Goal: Complete application form

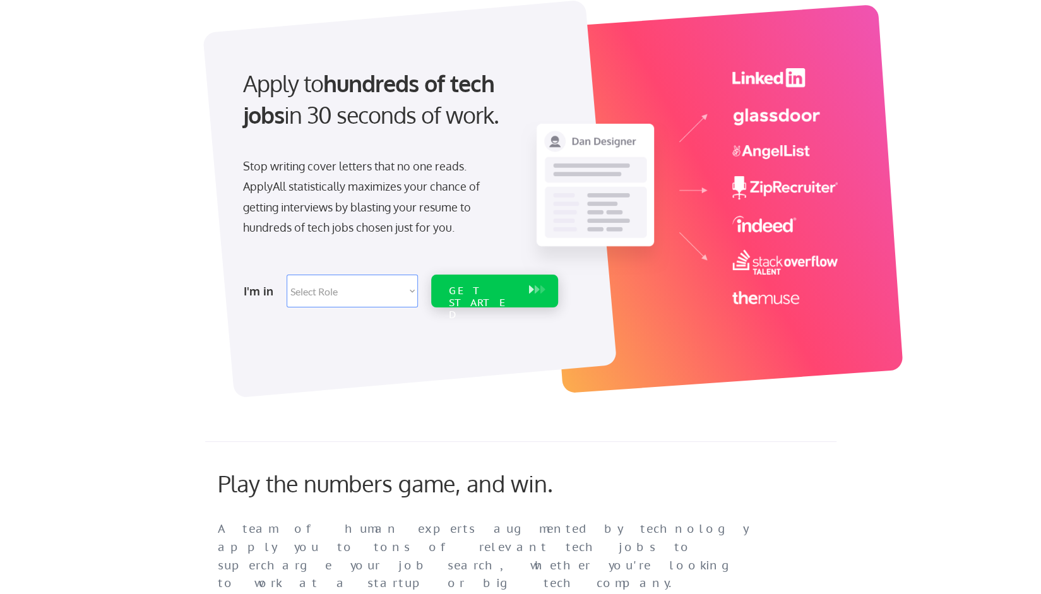
scroll to position [109, 0]
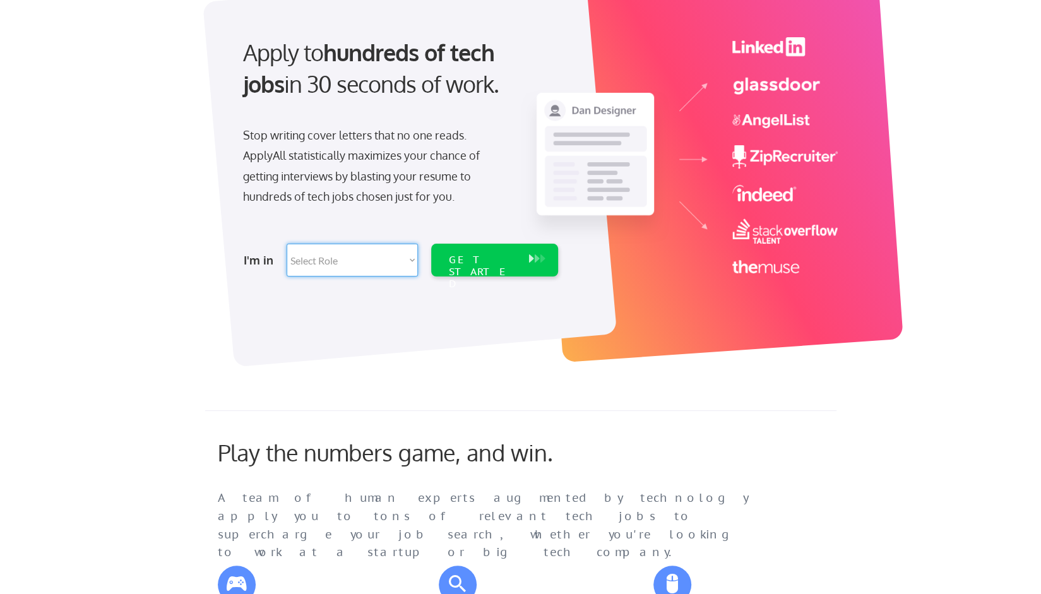
click at [378, 248] on select "Select Role Software Engineering Product Management Customer Success Sales UI/U…" at bounding box center [352, 260] width 131 height 33
select select ""engineering""
click at [287, 244] on select "Select Role Software Engineering Product Management Customer Success Sales UI/U…" at bounding box center [352, 260] width 131 height 33
select select ""engineering""
click at [454, 287] on div at bounding box center [410, 168] width 414 height 398
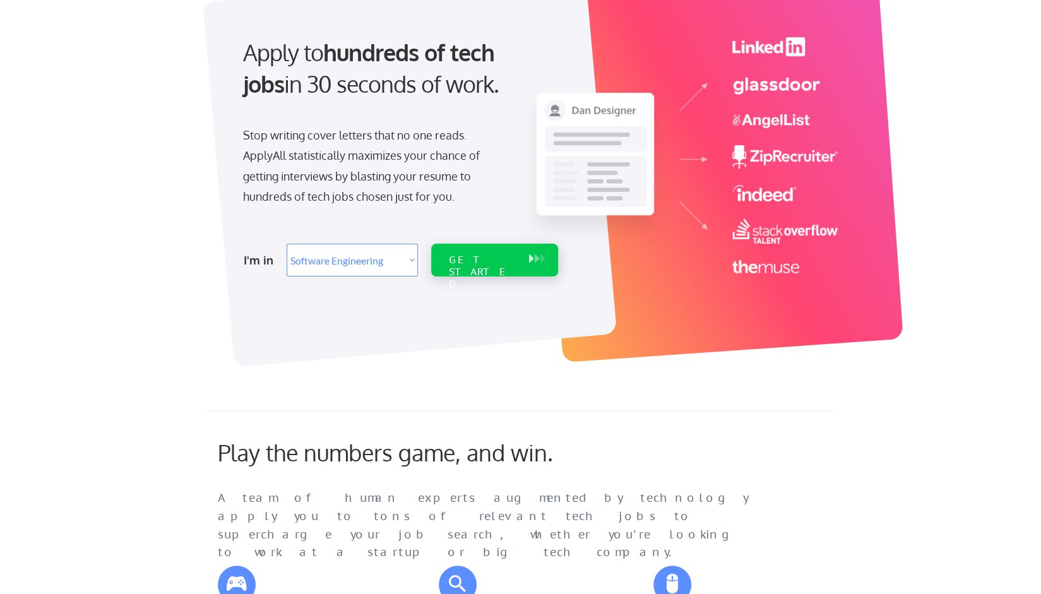
click at [467, 265] on div "GET STARTED" at bounding box center [483, 272] width 68 height 37
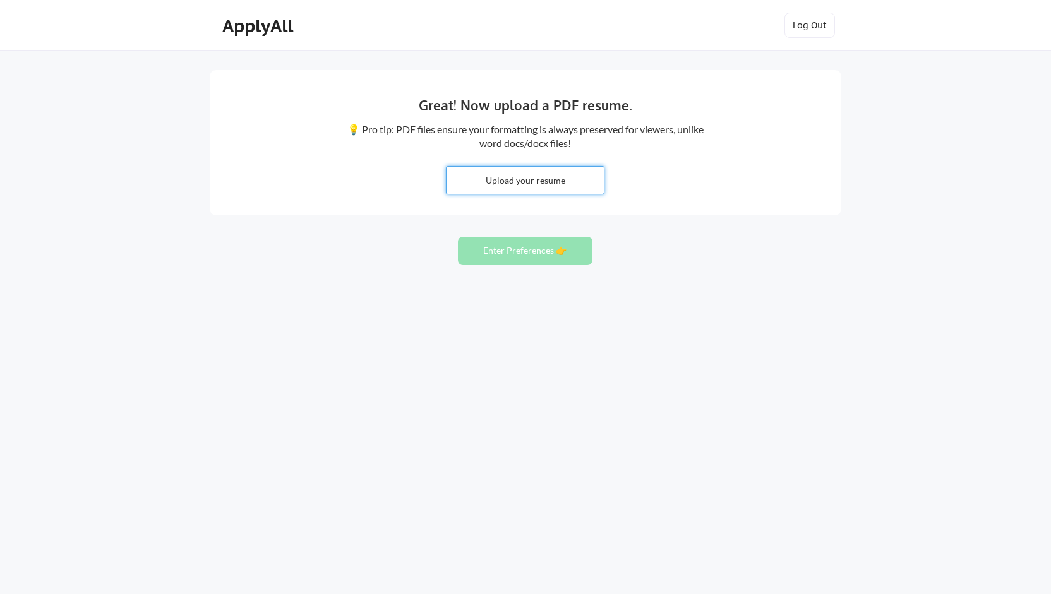
click at [561, 188] on input "file" at bounding box center [524, 180] width 157 height 27
type input "C:\fakepath\Bhuvi_Iyer_Resume_2025_Final.pdf"
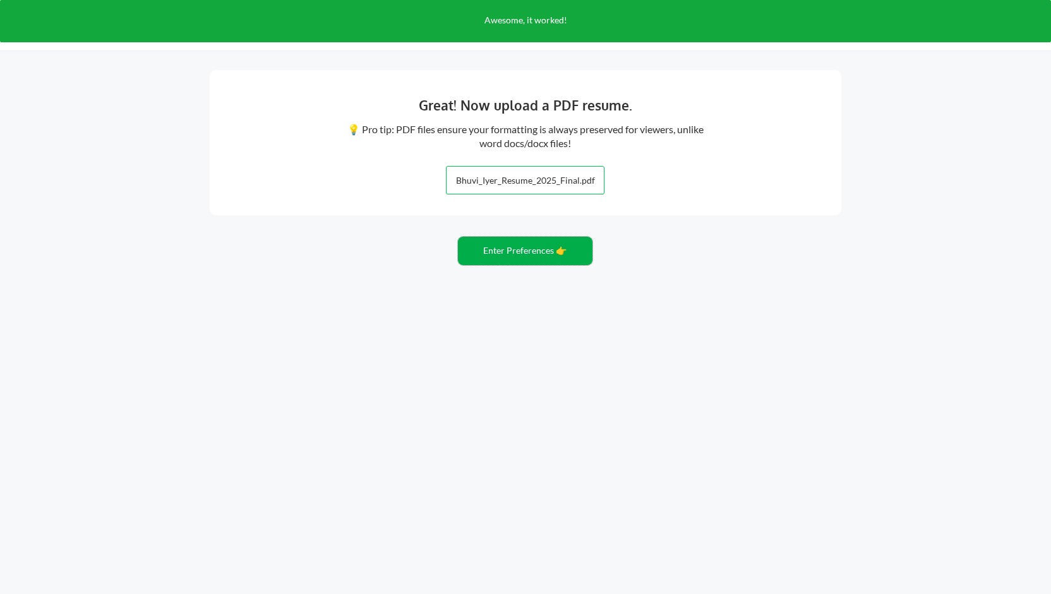
click at [544, 260] on button "Enter Preferences 👉" at bounding box center [525, 251] width 135 height 28
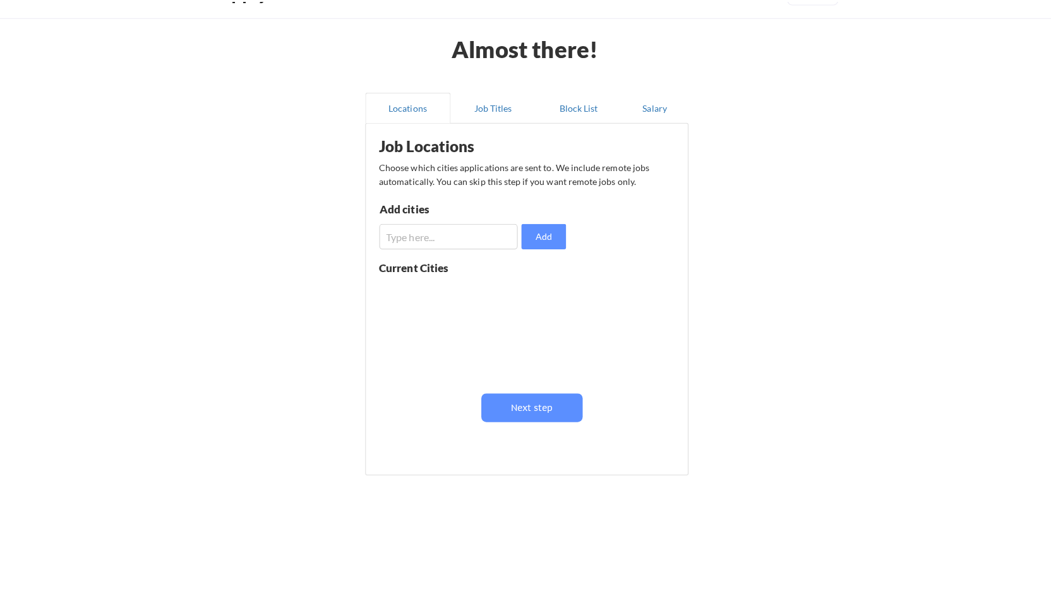
scroll to position [34, 0]
click at [484, 114] on button "Job Titles" at bounding box center [488, 105] width 85 height 30
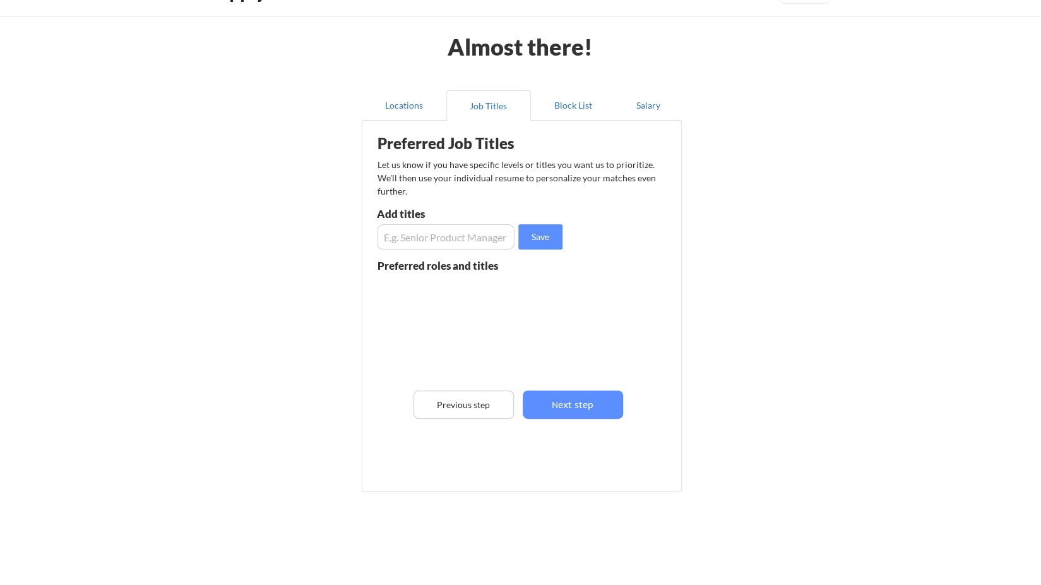
click at [459, 222] on div "Add titles" at bounding box center [444, 216] width 135 height 16
click at [450, 234] on input "input" at bounding box center [446, 236] width 138 height 25
type input "Senior Programmer"
click at [538, 239] on button "Save" at bounding box center [540, 236] width 44 height 25
click at [434, 231] on input "input" at bounding box center [446, 236] width 138 height 25
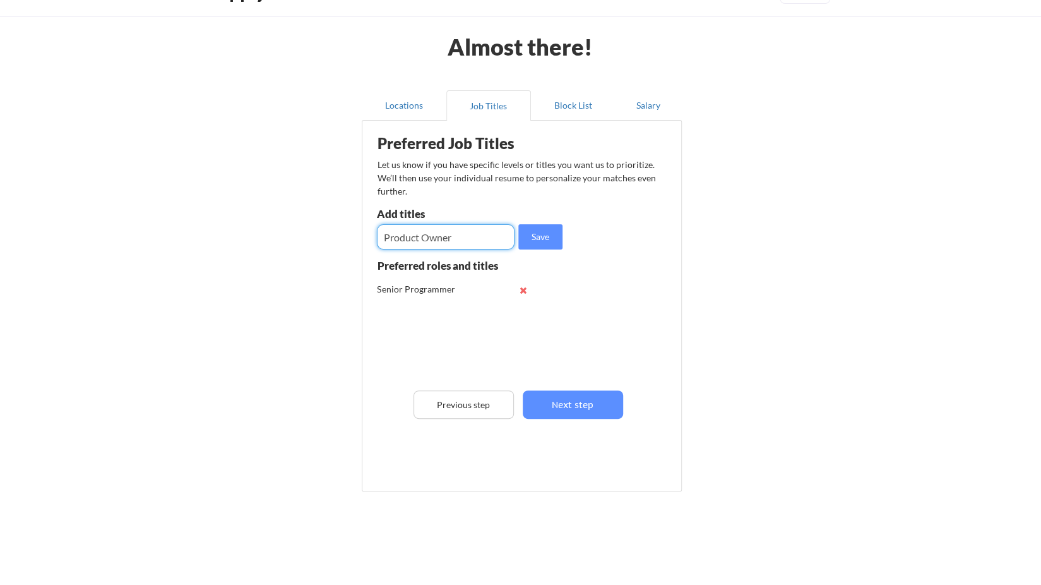
type input "Product Owner"
click at [558, 404] on button "Next step" at bounding box center [573, 404] width 100 height 28
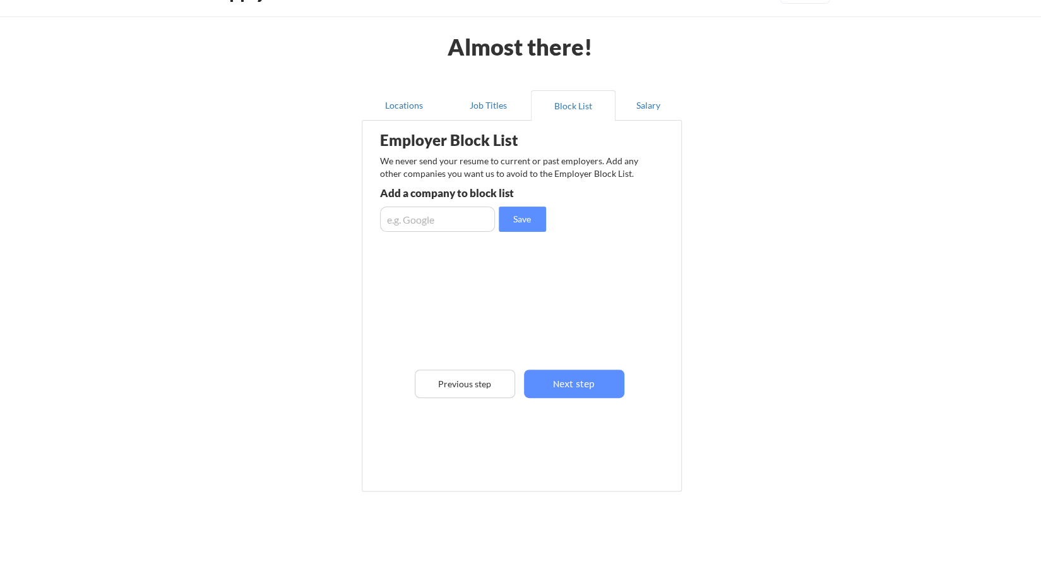
click at [477, 220] on input "input" at bounding box center [437, 219] width 115 height 25
click at [585, 381] on button "Next step" at bounding box center [574, 383] width 100 height 28
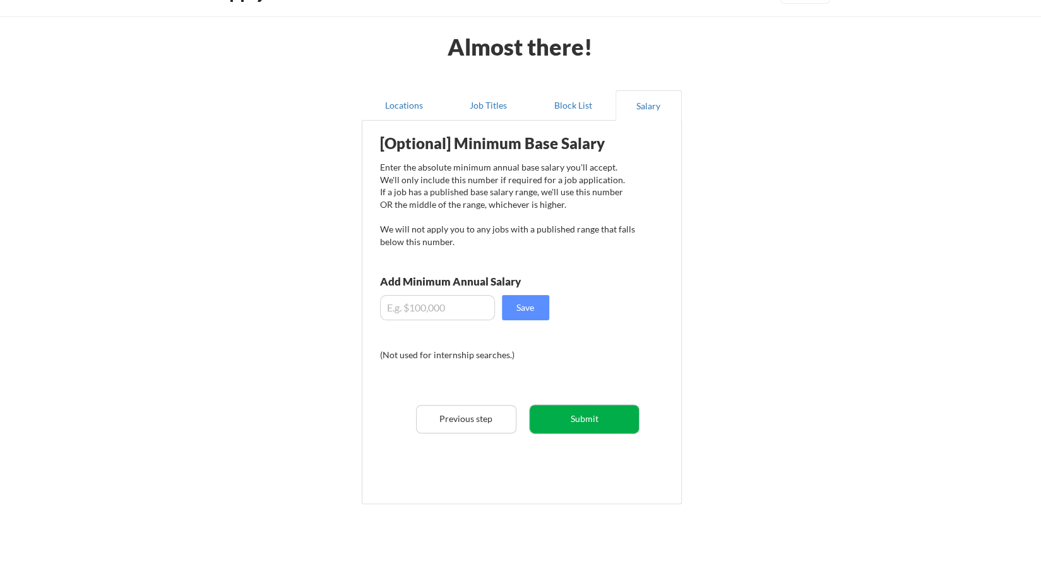
click at [609, 418] on button "Submit" at bounding box center [584, 419] width 109 height 28
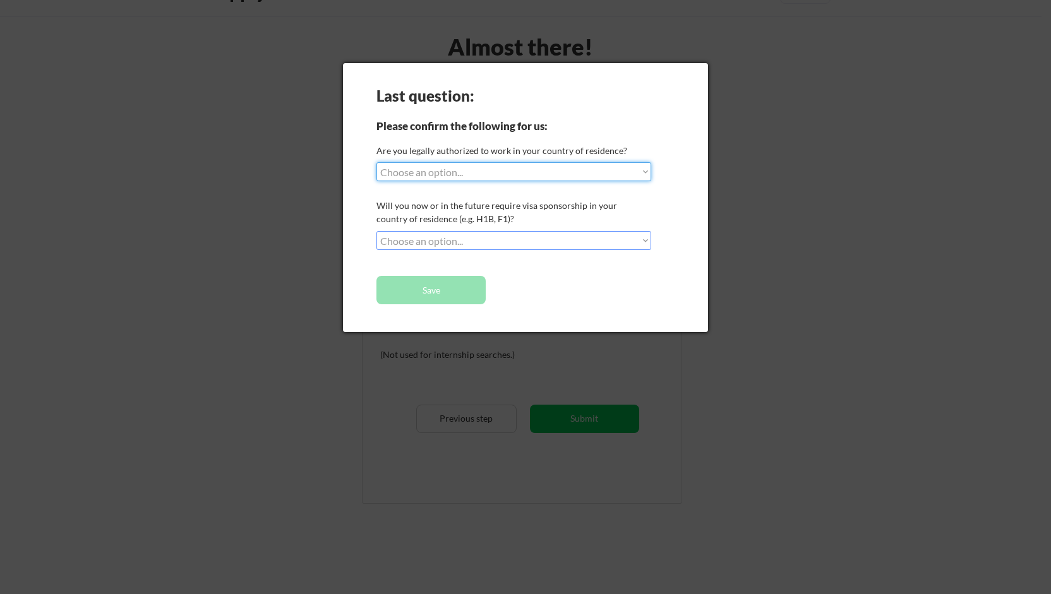
click at [474, 169] on select "Choose an option... Yes, I am a US Citizen Yes, I am a Canadian Citizen Yes, I …" at bounding box center [513, 171] width 275 height 19
select select ""yes__i_am_here_on_a_visa__h1b__opt__etc__""
click at [376, 162] on select "Choose an option... Yes, I am a US Citizen Yes, I am a Canadian Citizen Yes, I …" at bounding box center [513, 171] width 275 height 19
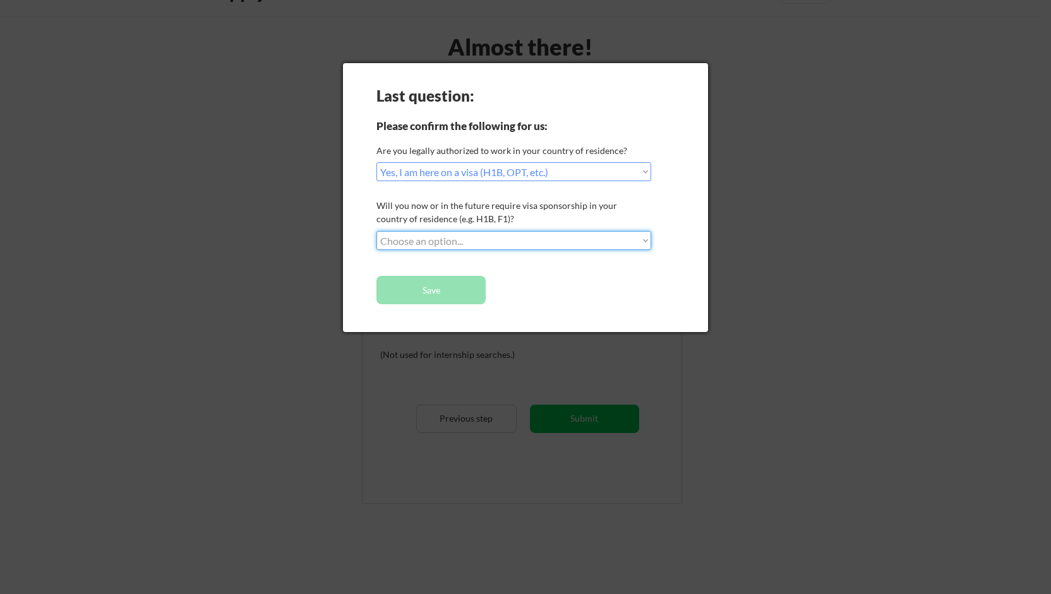
click at [481, 236] on select "Choose an option... No, I will not need sponsorship Yes, I will need sponsorship" at bounding box center [513, 240] width 275 height 19
select select ""yes__i_will_need_sponsorship""
click at [376, 231] on select "Choose an option... No, I will not need sponsorship Yes, I will need sponsorship" at bounding box center [513, 240] width 275 height 19
click at [458, 292] on button "Save" at bounding box center [430, 290] width 109 height 28
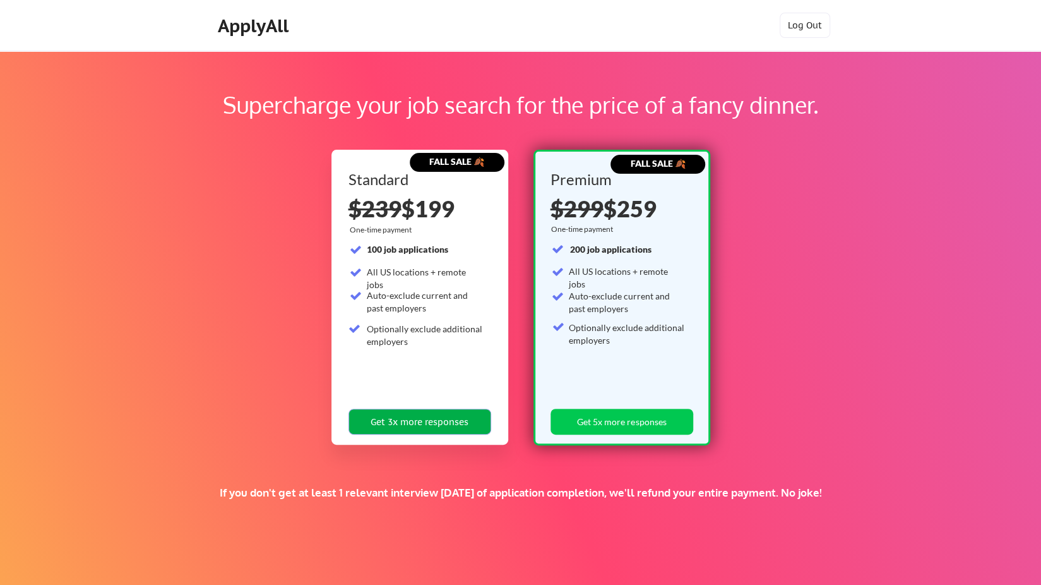
click at [438, 425] on button "Get 3x more responses" at bounding box center [420, 422] width 143 height 26
